Goal: Transaction & Acquisition: Purchase product/service

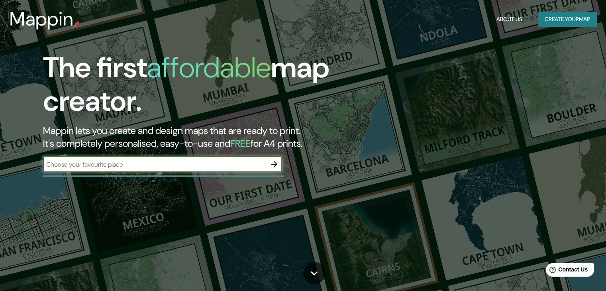
click at [231, 165] on input "text" at bounding box center [154, 164] width 223 height 9
type input "[PERSON_NAME]"
click at [277, 166] on icon "button" at bounding box center [274, 164] width 10 height 10
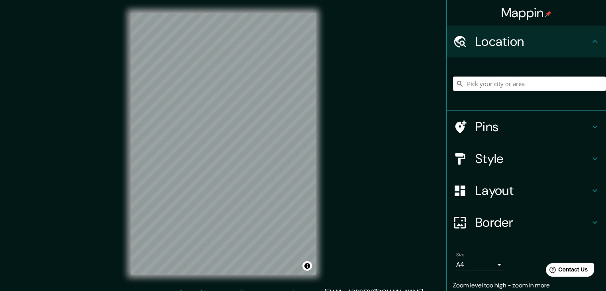
click at [529, 82] on input "Pick your city or area" at bounding box center [529, 84] width 153 height 14
click at [482, 88] on input "Pick your city or area" at bounding box center [529, 84] width 153 height 14
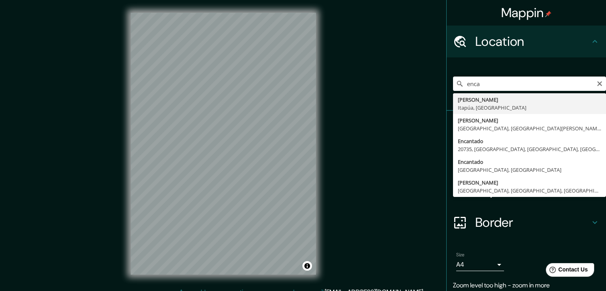
type input "[PERSON_NAME], [GEOGRAPHIC_DATA], [GEOGRAPHIC_DATA]"
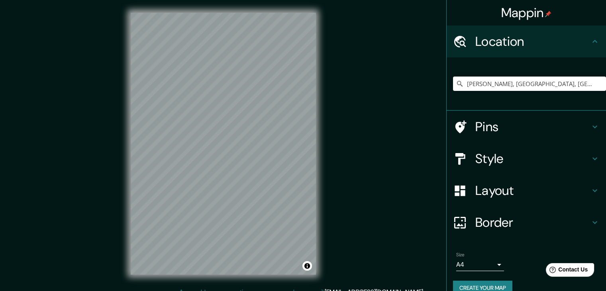
click at [489, 159] on h4 "Style" at bounding box center [532, 159] width 115 height 16
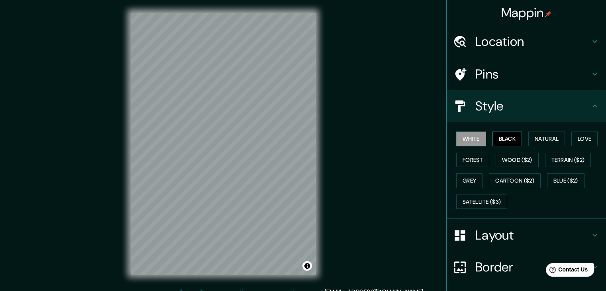
click at [503, 135] on button "Black" at bounding box center [508, 139] width 30 height 15
click at [547, 135] on button "Natural" at bounding box center [546, 139] width 37 height 15
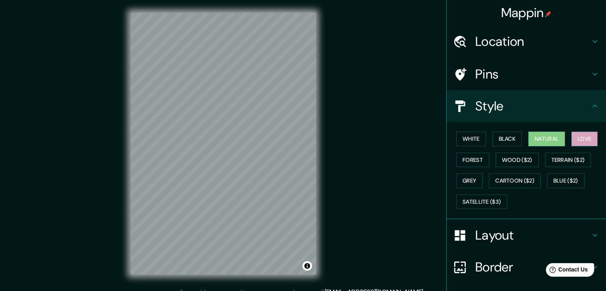
click at [579, 136] on button "Love" at bounding box center [584, 139] width 26 height 15
click at [566, 154] on button "Terrain ($2)" at bounding box center [568, 160] width 46 height 15
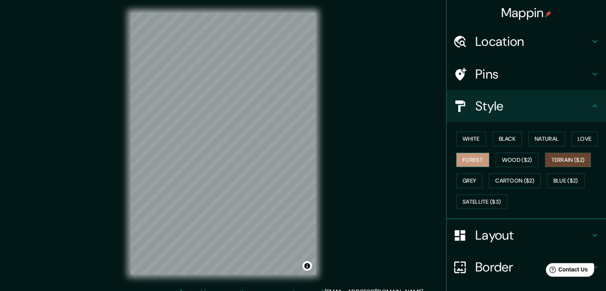
click at [470, 161] on button "Forest" at bounding box center [472, 160] width 33 height 15
click at [457, 182] on button "Grey" at bounding box center [469, 180] width 26 height 15
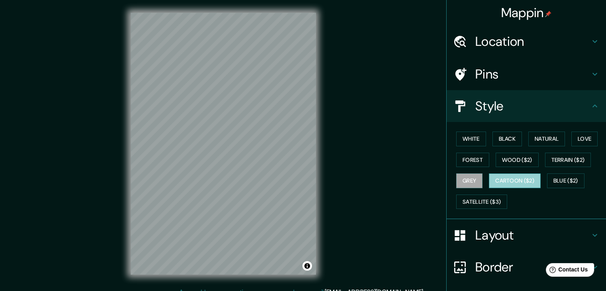
click at [493, 182] on button "Cartoon ($2)" at bounding box center [515, 180] width 52 height 15
click at [552, 181] on button "Blue ($2)" at bounding box center [565, 180] width 37 height 15
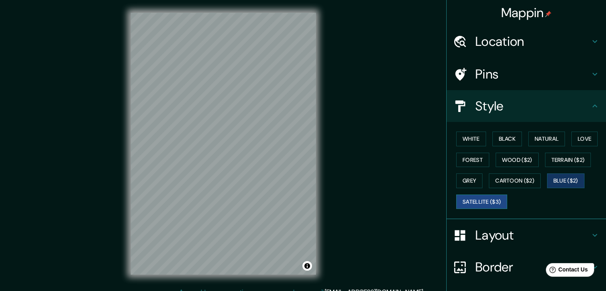
click at [469, 198] on button "Satellite ($3)" at bounding box center [481, 201] width 51 height 15
